Goal: Navigation & Orientation: Find specific page/section

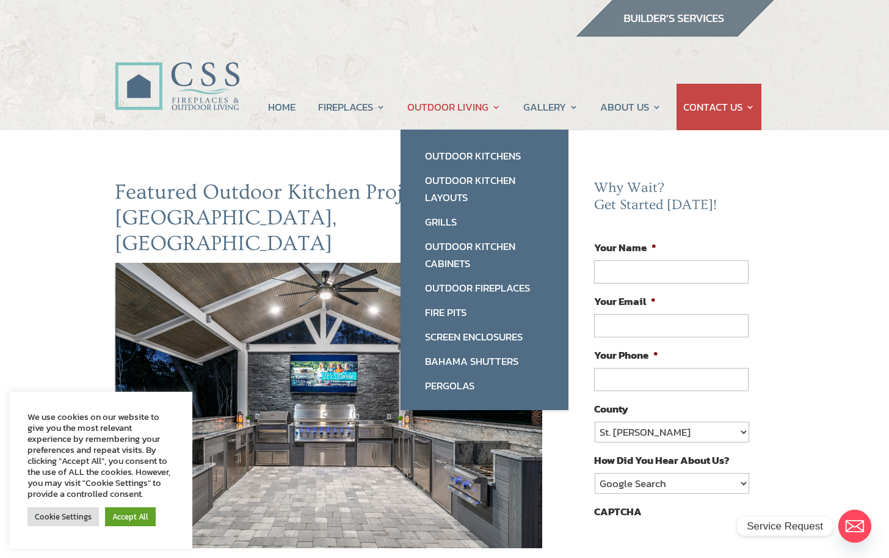
click at [457, 105] on link "OUTDOOR LIVING" at bounding box center [453, 107] width 93 height 46
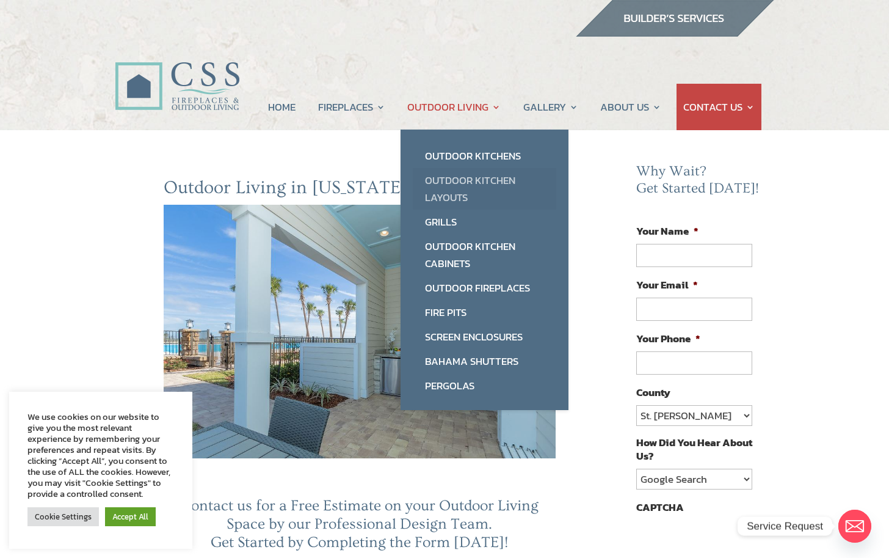
click at [450, 183] on link "Outdoor Kitchen Layouts" at bounding box center [485, 189] width 144 height 42
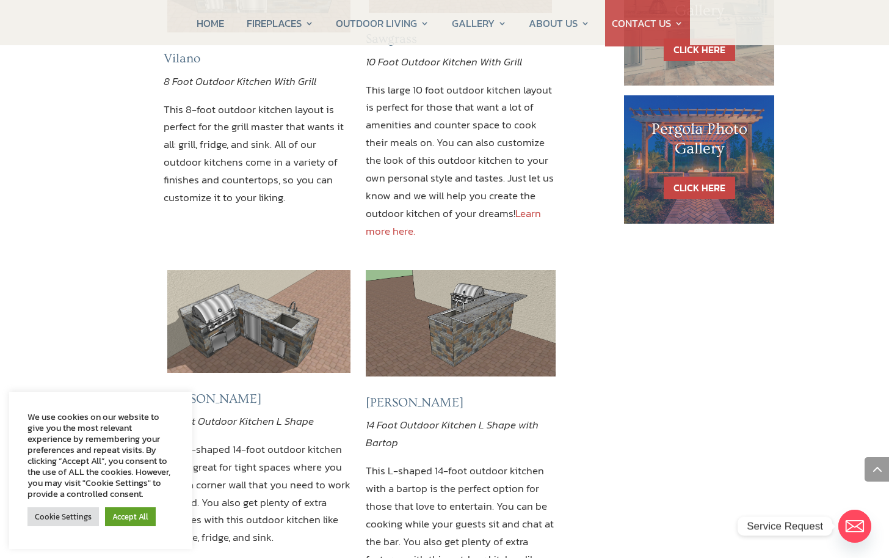
scroll to position [1169, 0]
